Goal: Navigation & Orientation: Find specific page/section

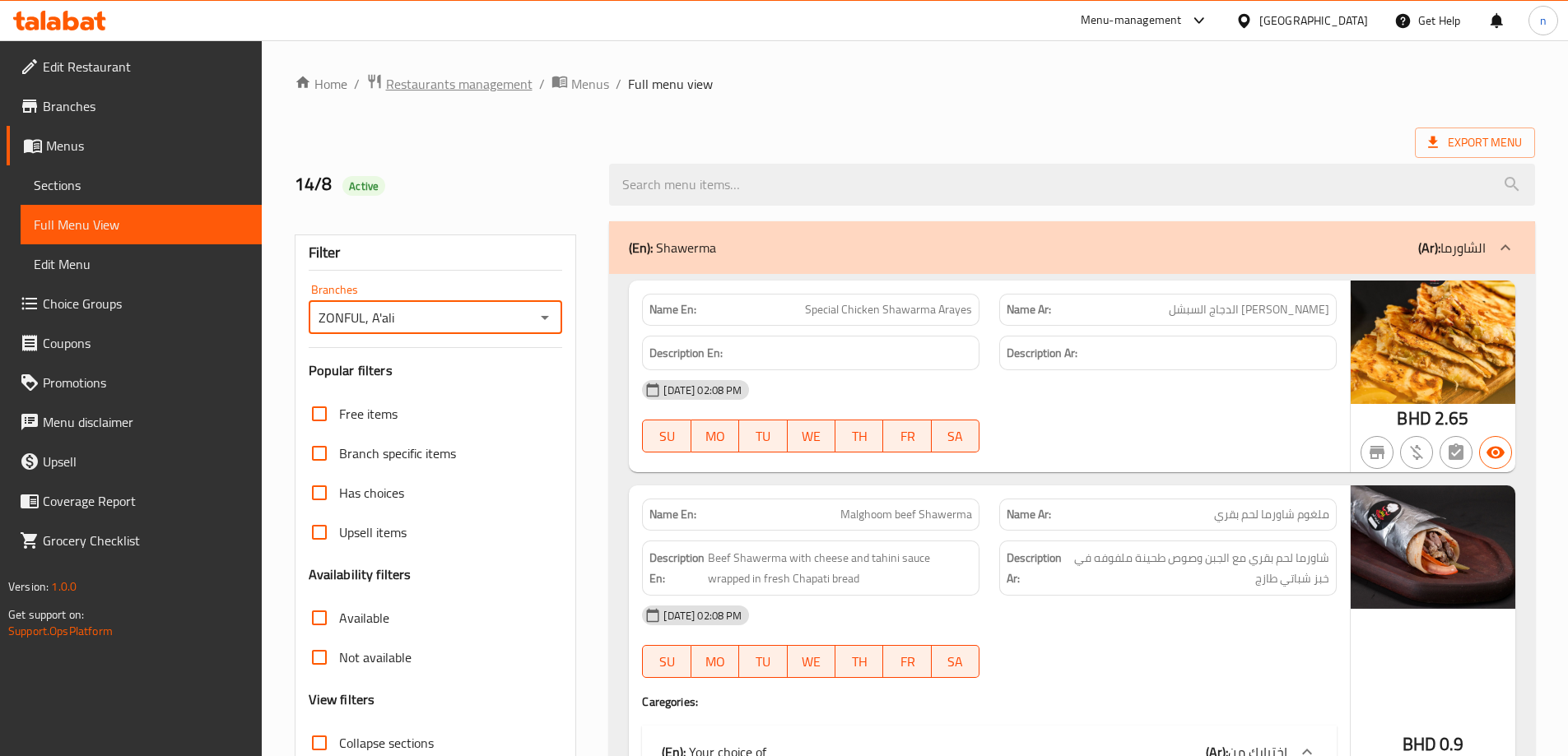
click at [465, 90] on span "Restaurants management" at bounding box center [460, 84] width 147 height 20
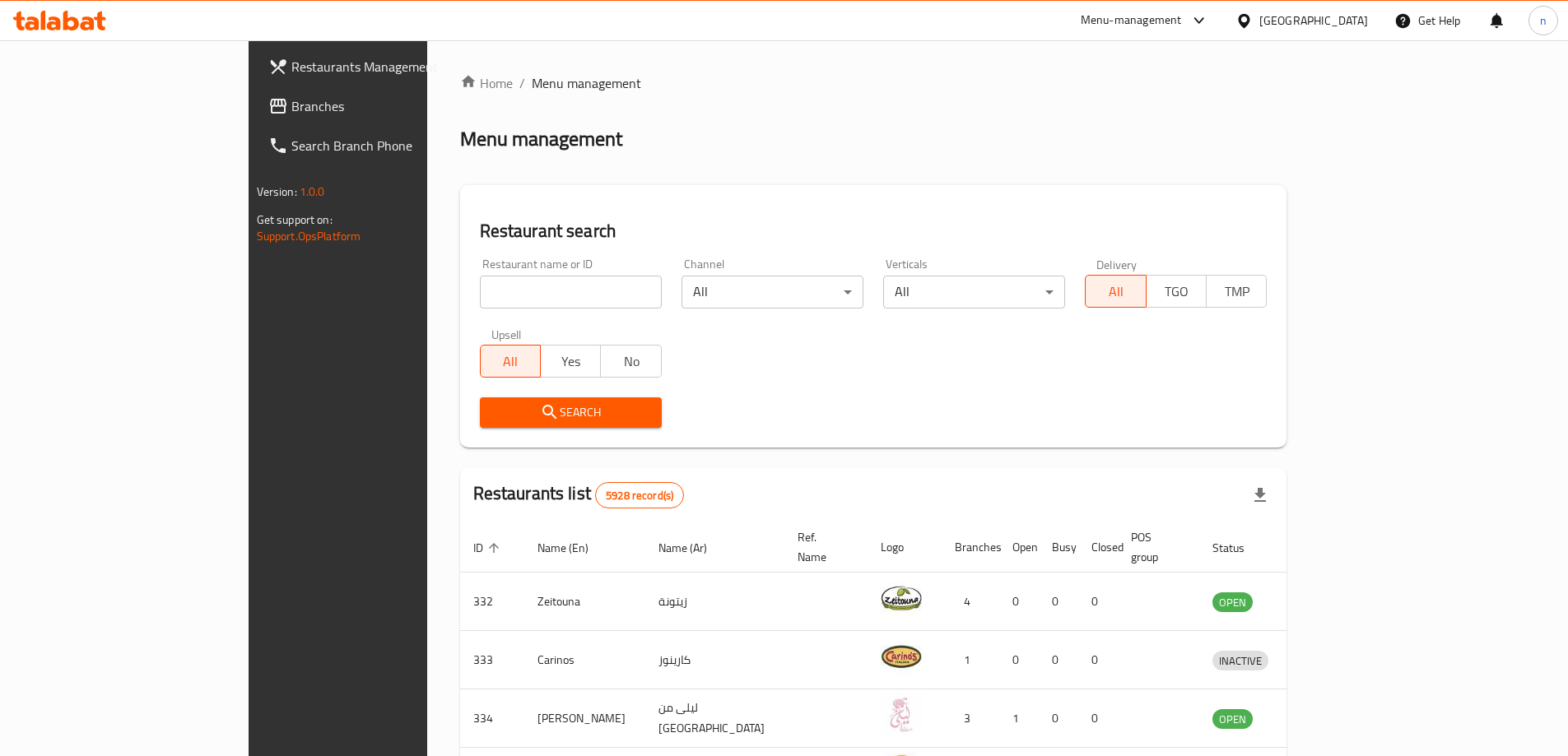
click at [292, 107] on span "Branches" at bounding box center [394, 106] width 205 height 20
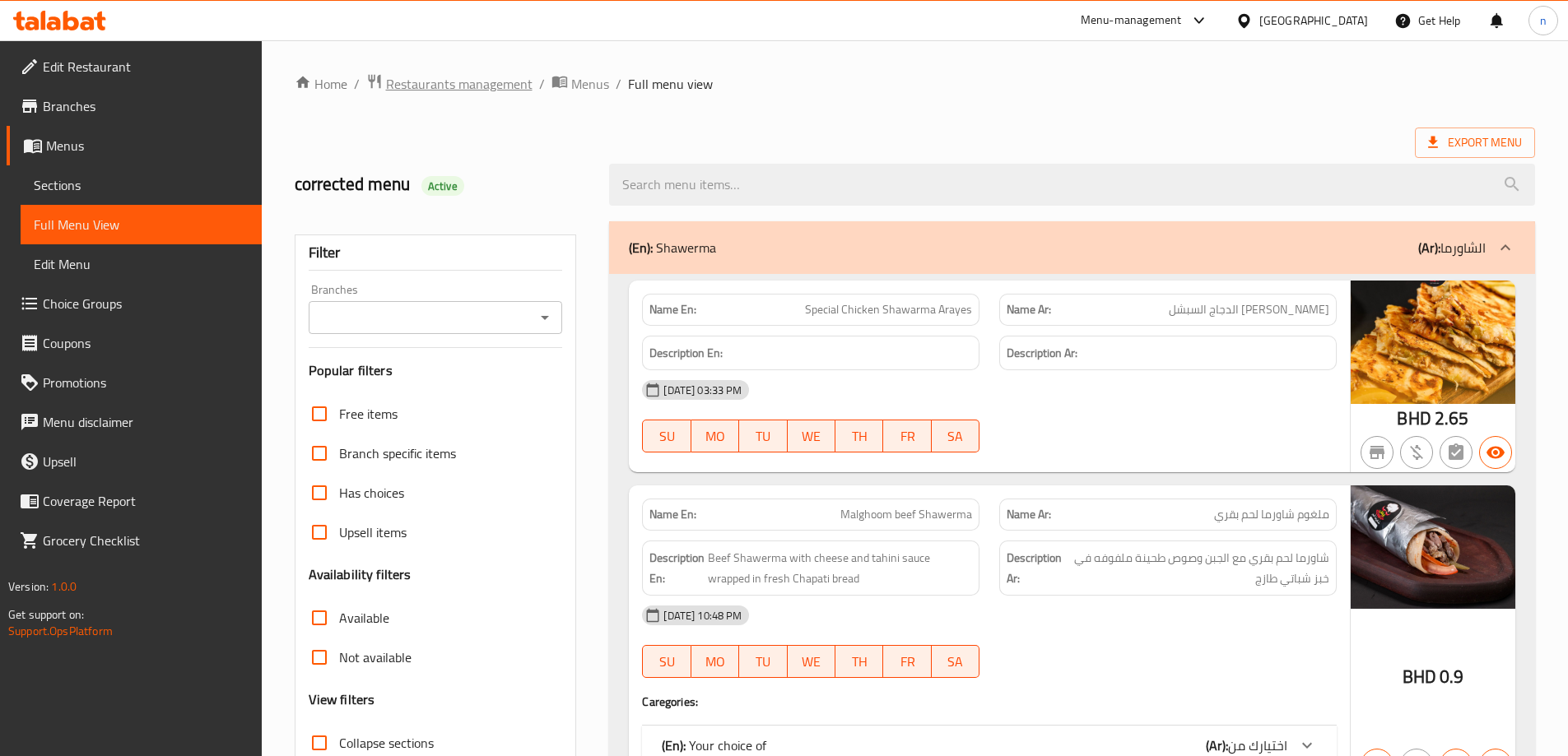
click at [490, 83] on span "Restaurants management" at bounding box center [460, 84] width 147 height 20
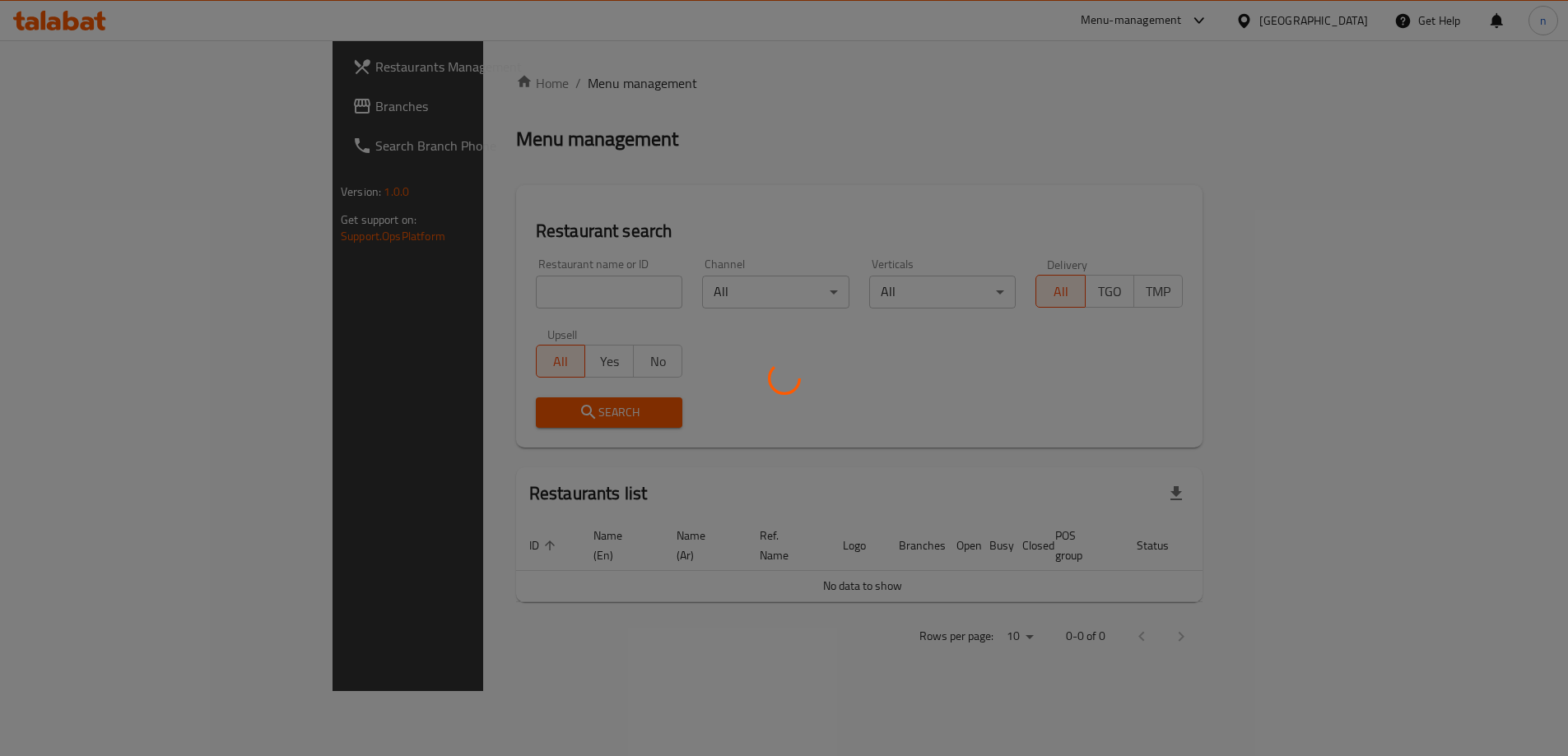
drag, startPoint x: 490, startPoint y: 83, endPoint x: 118, endPoint y: 106, distance: 372.7
click at [333, 106] on div "Restaurants Management Branches Search Branch Phone Version: 1.0.0 Get support …" at bounding box center [784, 366] width 903 height 651
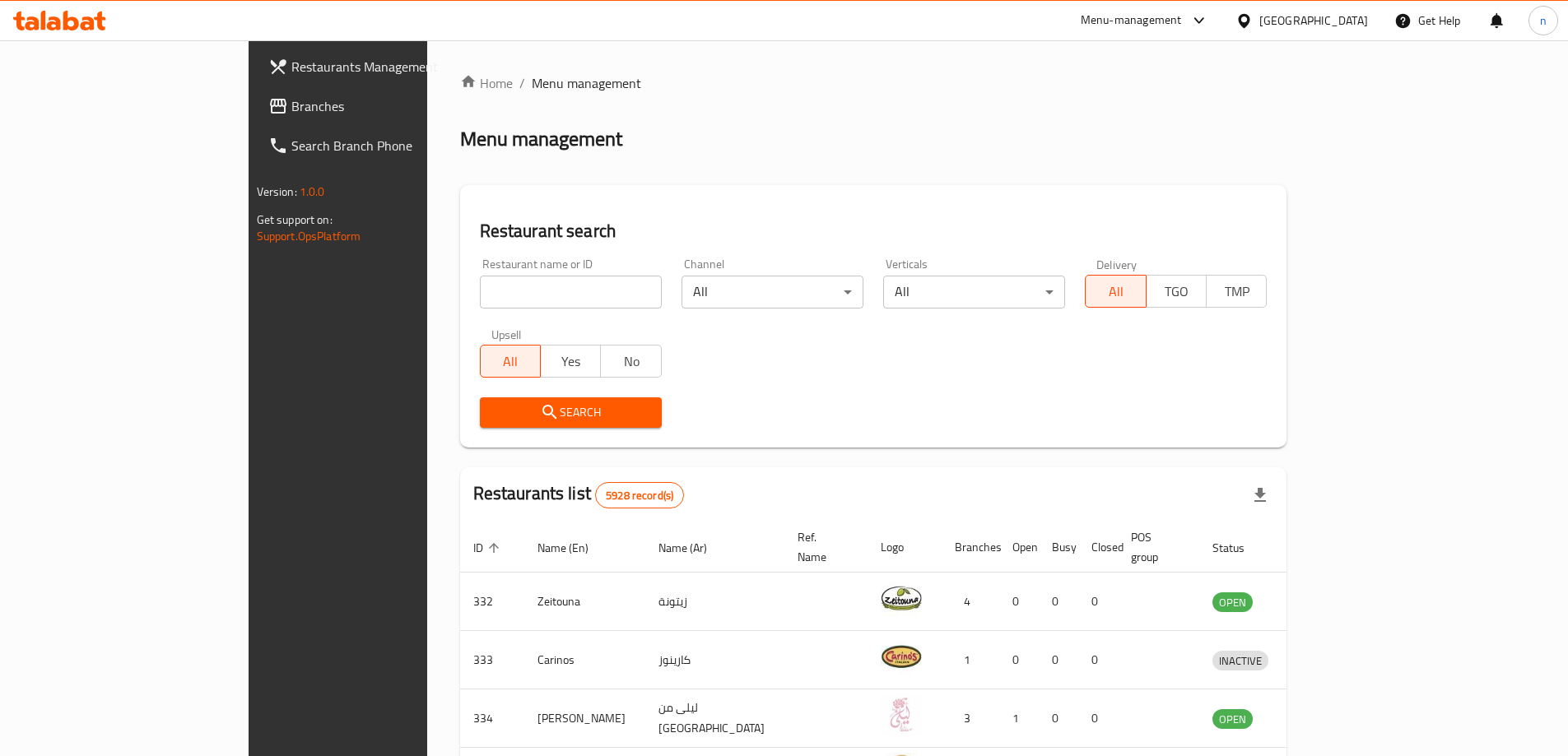
click at [1370, 13] on div "[GEOGRAPHIC_DATA]" at bounding box center [1302, 20] width 159 height 39
click at [1338, 20] on div "[GEOGRAPHIC_DATA]" at bounding box center [1313, 20] width 108 height 18
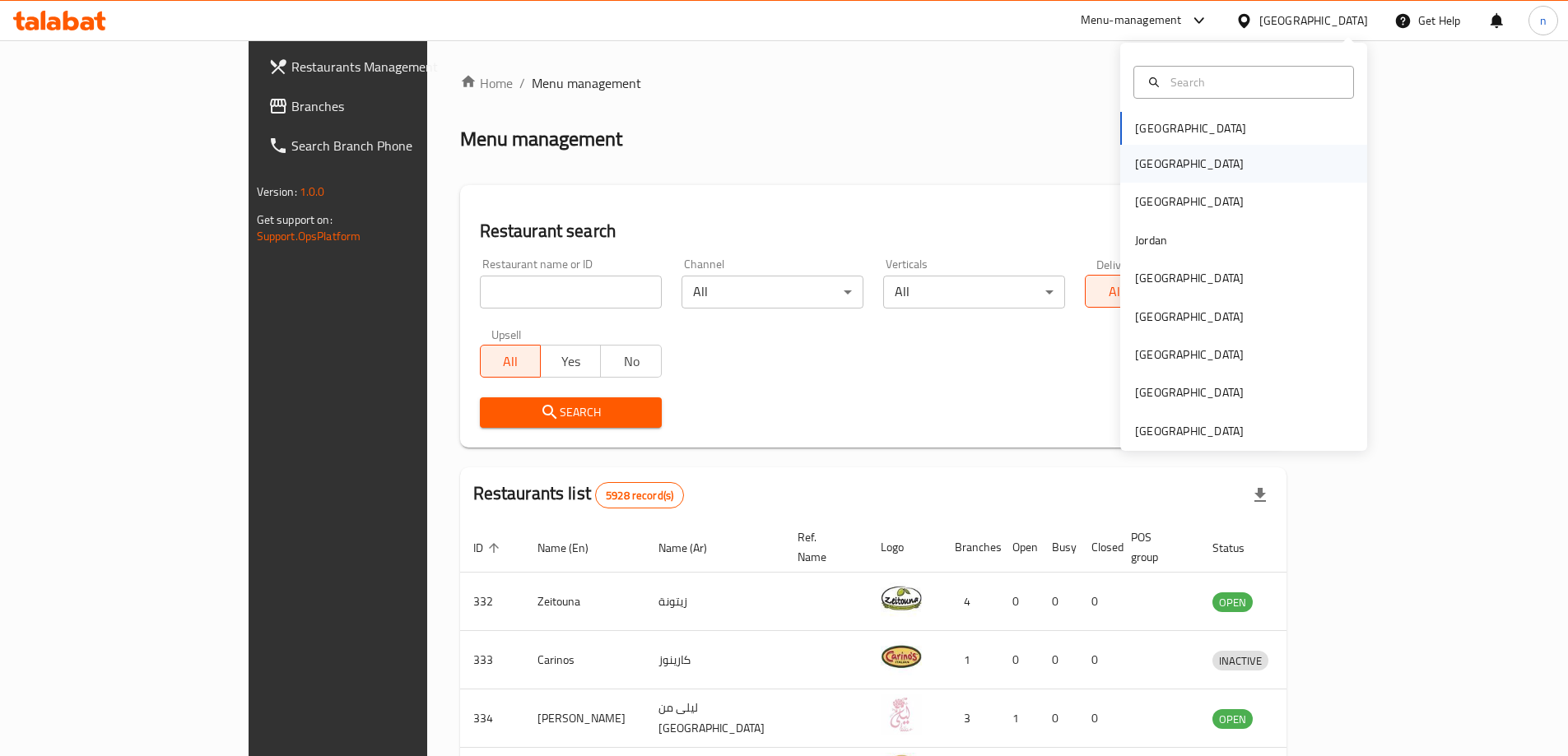
click at [1154, 170] on div "Egypt" at bounding box center [1189, 164] width 135 height 38
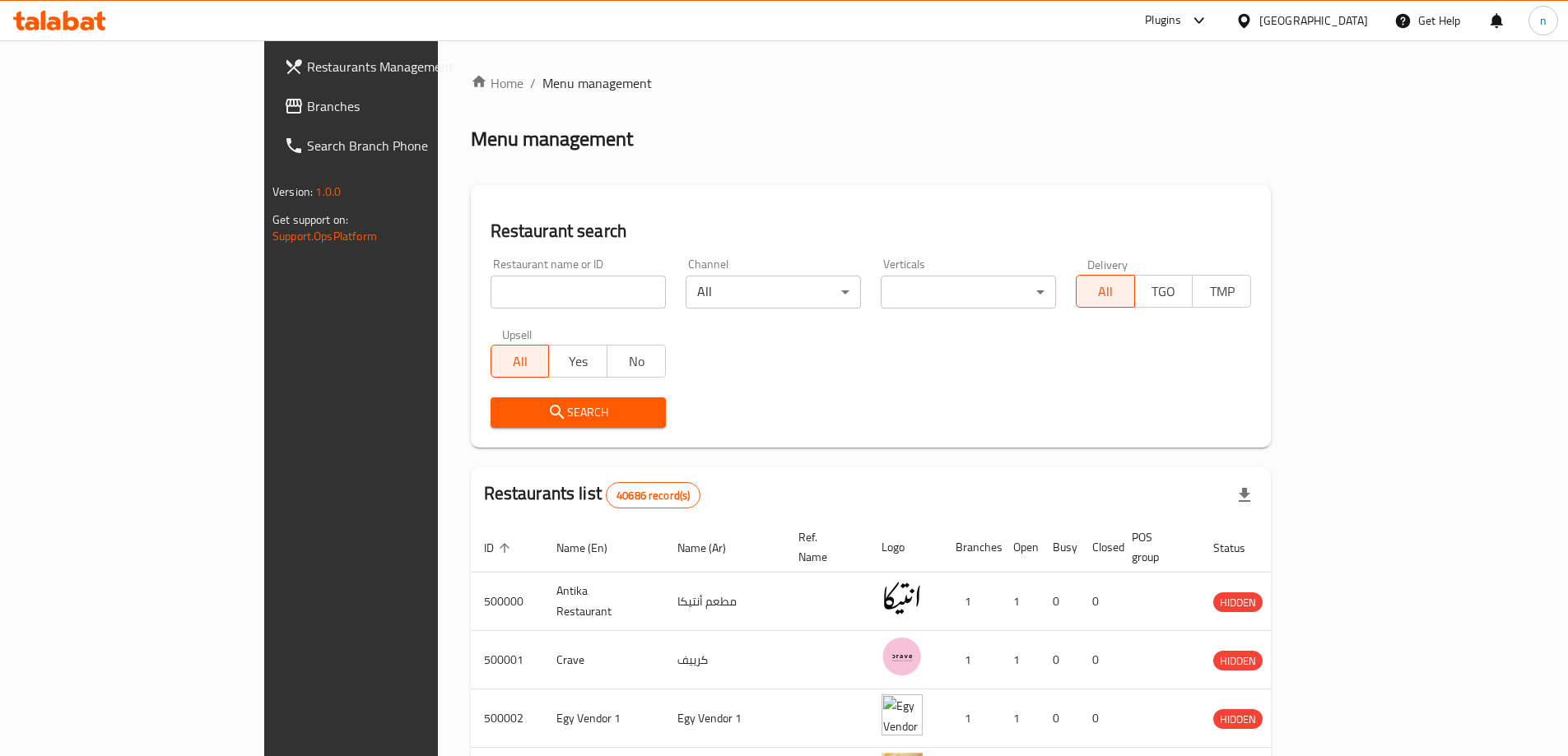
click at [307, 103] on span "Branches" at bounding box center [409, 106] width 205 height 20
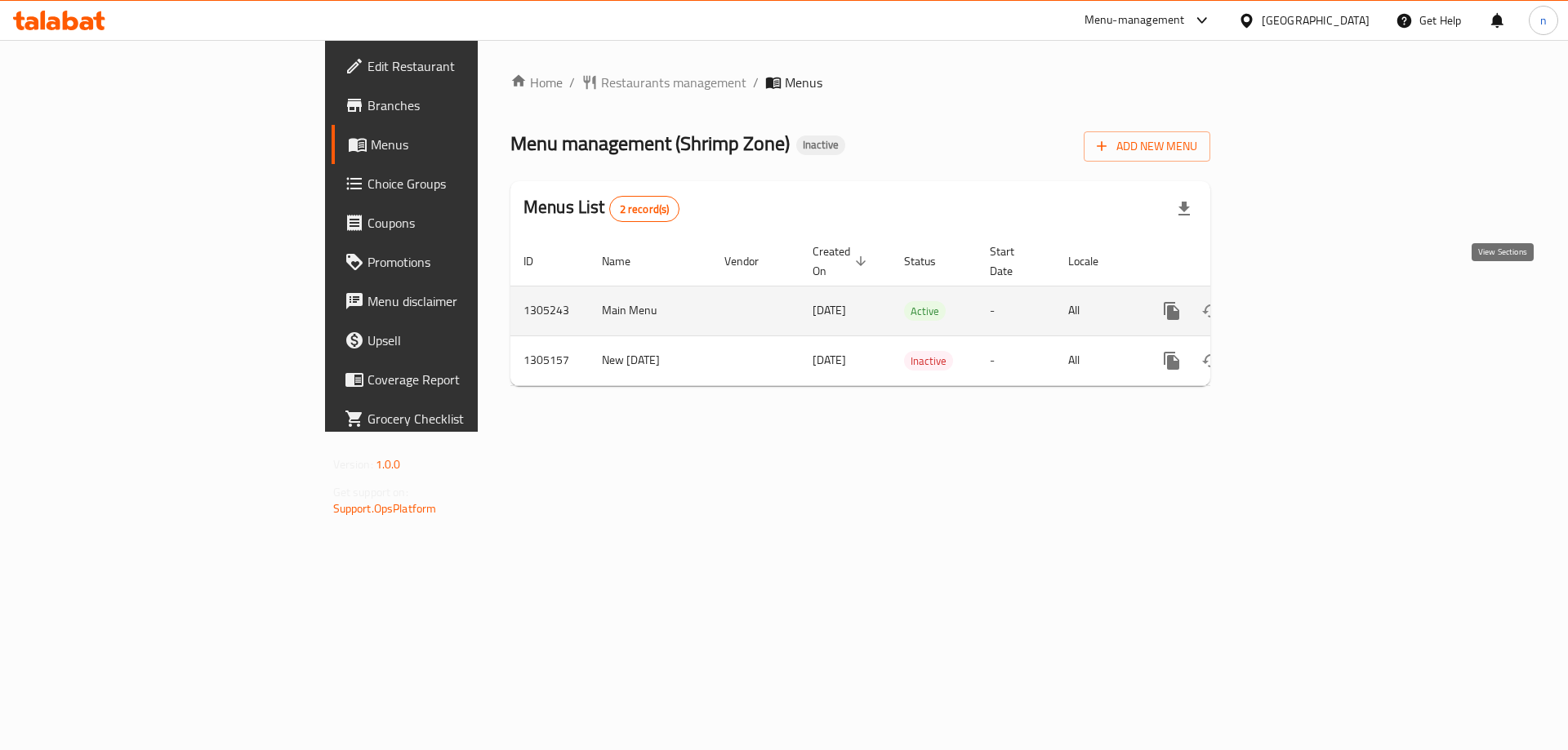
click at [1309, 298] on link "enhanced table" at bounding box center [1289, 311] width 39 height 39
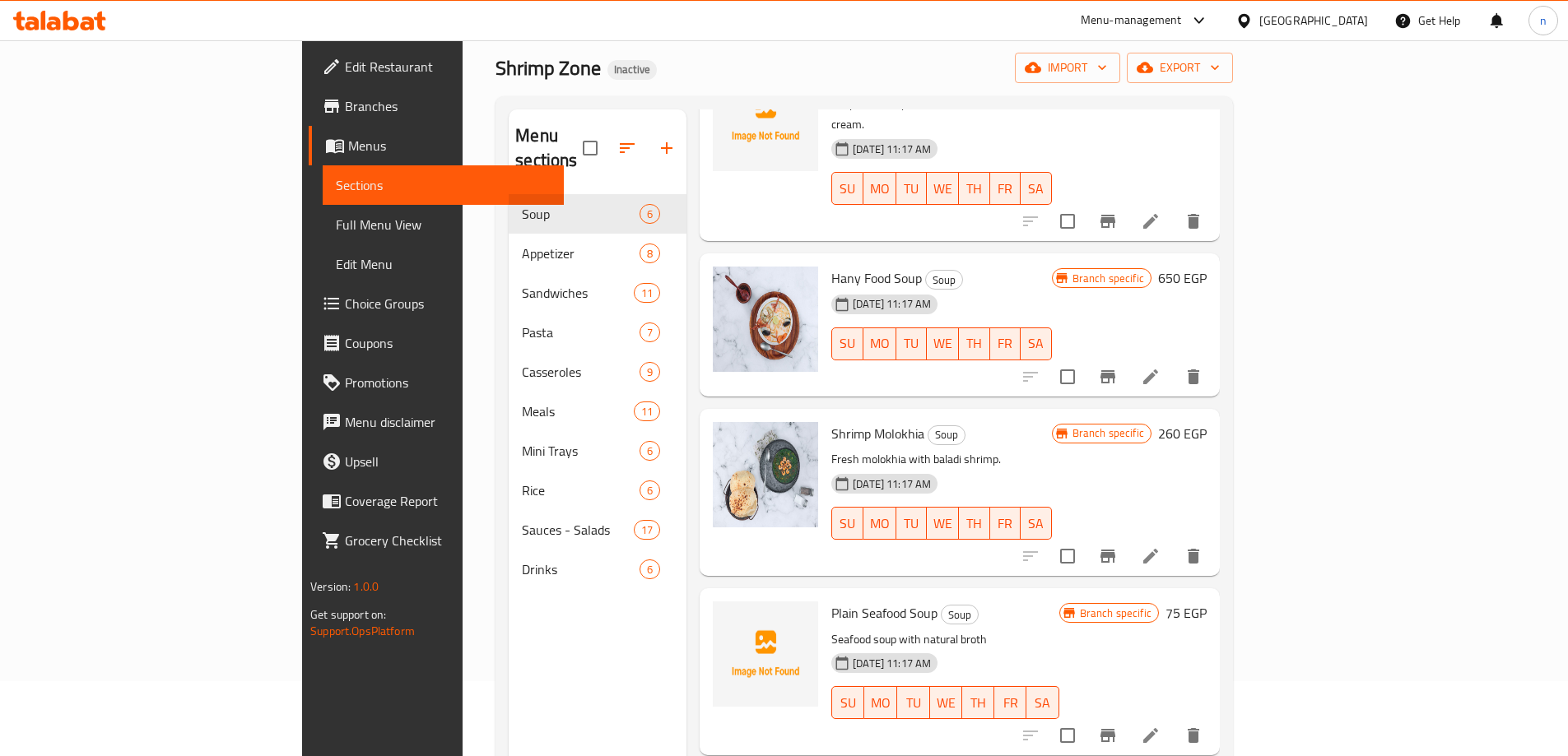
scroll to position [230, 0]
